Goal: Check status

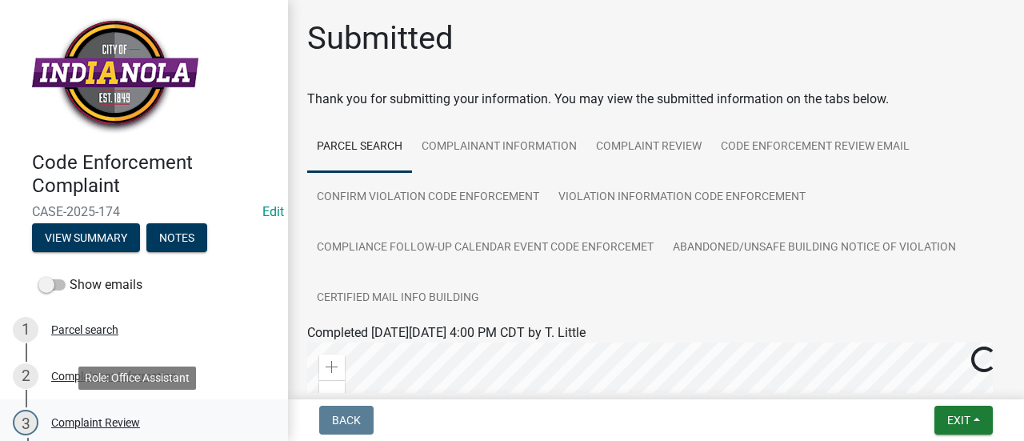
click at [149, 420] on div "3 Complaint Review" at bounding box center [138, 422] width 250 height 26
